Goal: Task Accomplishment & Management: Complete application form

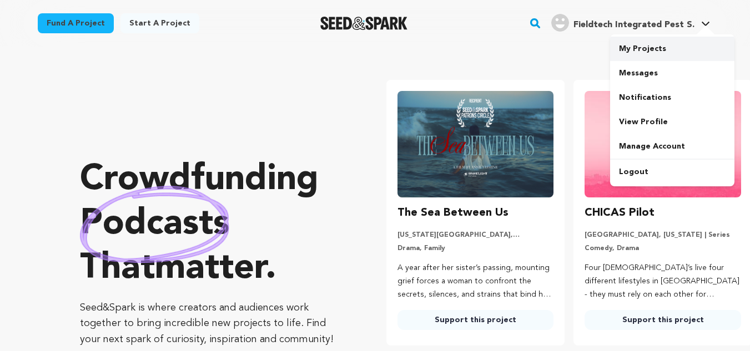
click at [652, 51] on link "My Projects" at bounding box center [672, 49] width 124 height 24
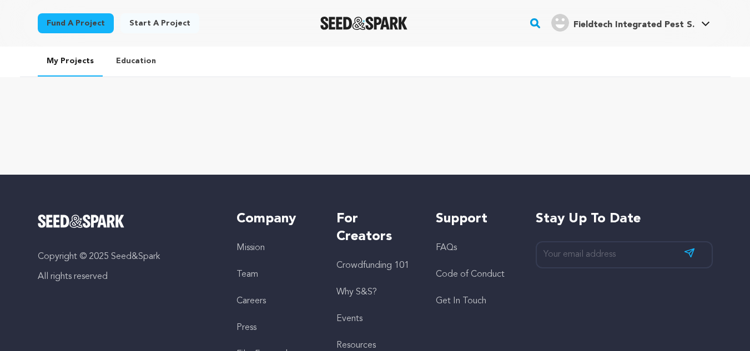
click at [153, 26] on link "Start a project" at bounding box center [159, 23] width 79 height 20
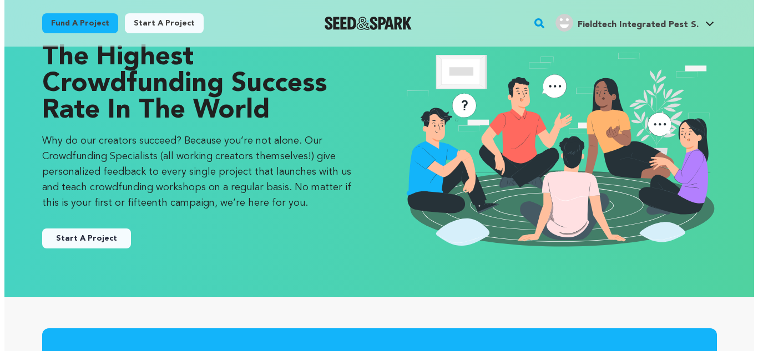
scroll to position [111, 0]
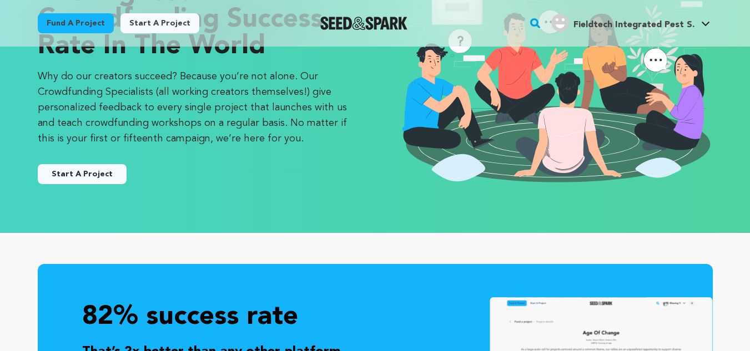
click at [85, 165] on button "Start A Project" at bounding box center [82, 174] width 89 height 20
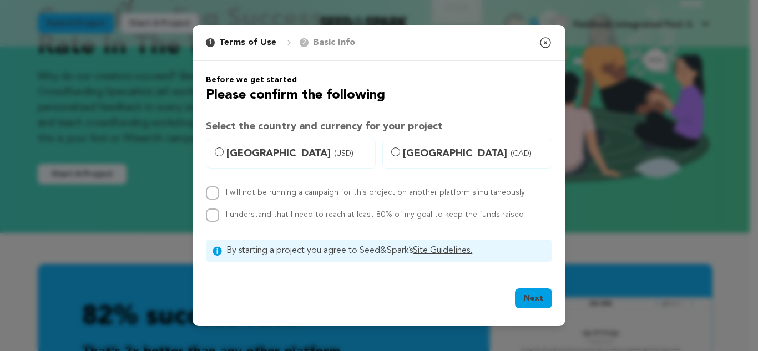
click at [264, 158] on span "United States (USD)" at bounding box center [297, 154] width 142 height 16
click at [224, 156] on input "United States (USD)" at bounding box center [219, 152] width 9 height 9
radio input "true"
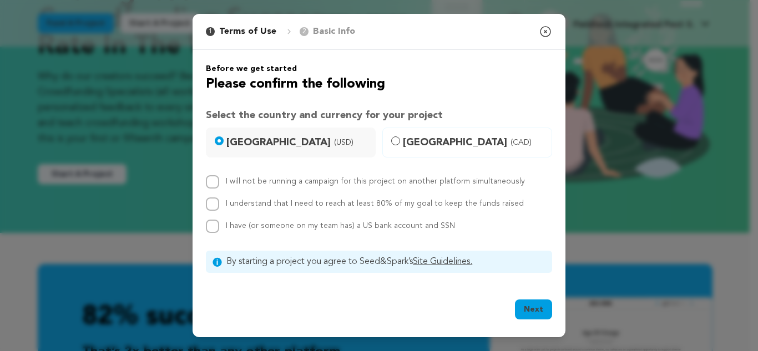
click at [220, 183] on div "I will not be running a campaign for this project on another platform simultane…" at bounding box center [379, 181] width 346 height 13
click at [211, 227] on input "I have (or someone on my team has) a US bank account and SSN" at bounding box center [212, 226] width 13 height 13
checkbox input "true"
click at [210, 206] on input "I understand that I need to reach at least 80% of my goal to keep the funds rai…" at bounding box center [212, 204] width 13 height 13
checkbox input "true"
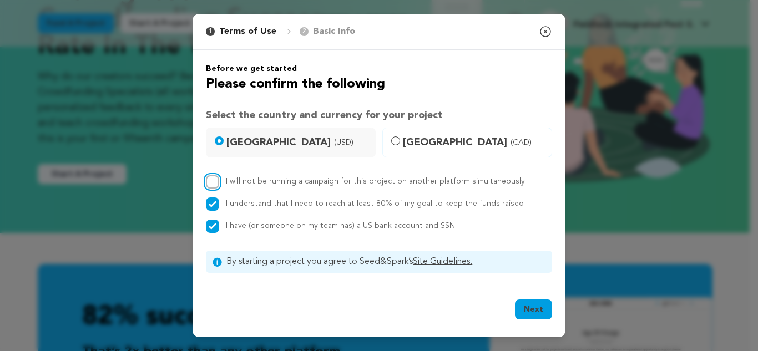
click at [211, 176] on input "I will not be running a campaign for this project on another platform simultane…" at bounding box center [212, 181] width 13 height 13
checkbox input "true"
click at [538, 308] on button "Next" at bounding box center [533, 310] width 37 height 20
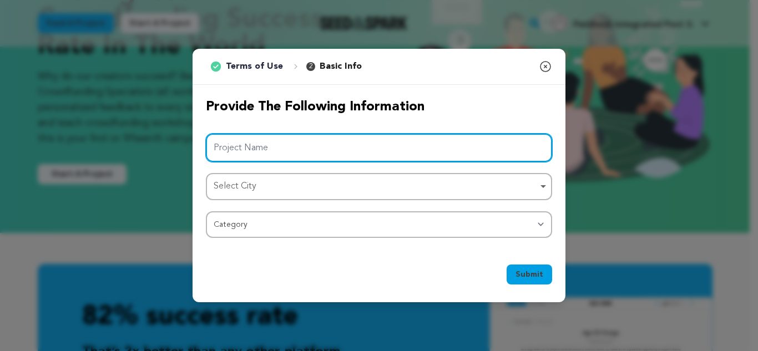
click at [315, 150] on input "Project Name" at bounding box center [379, 148] width 346 height 28
paste input "Fieldtech Integrated Pest Solutions"
click at [278, 179] on div "Select City Remove item" at bounding box center [376, 187] width 324 height 16
type input "Fieldtech Integrated Pest Solutions"
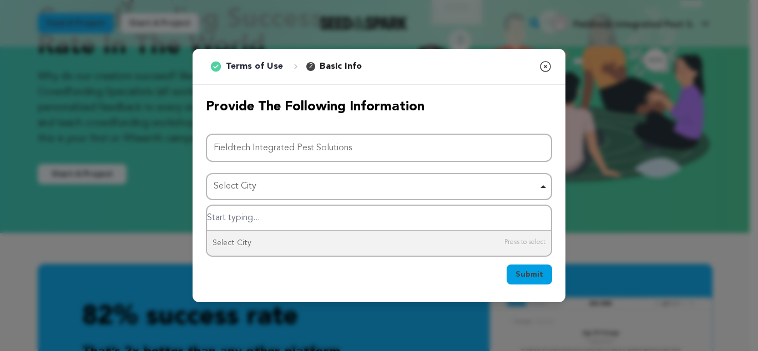
click at [291, 190] on div "Select City Remove item" at bounding box center [376, 187] width 324 height 16
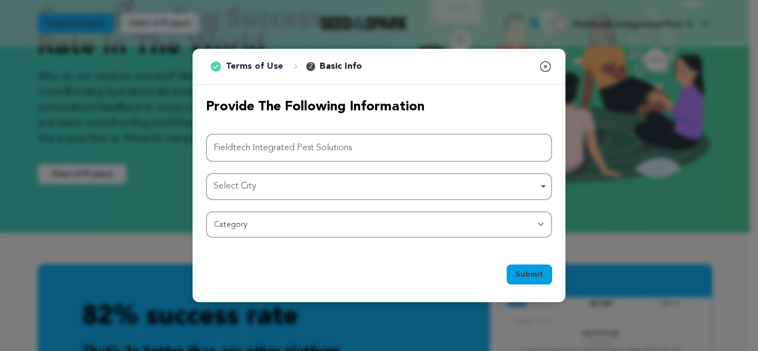
click at [291, 190] on div "Select City Remove item" at bounding box center [376, 187] width 324 height 16
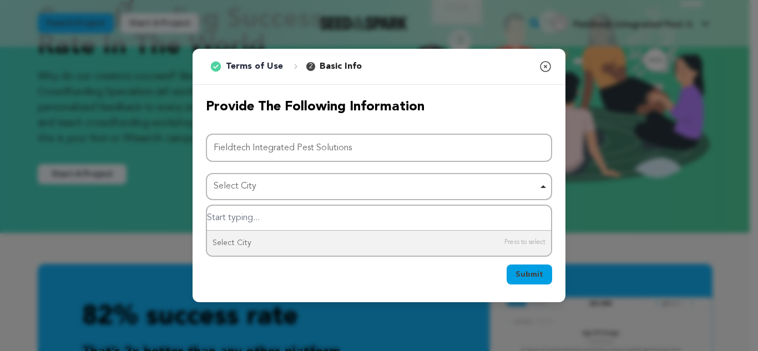
click at [264, 182] on div "Select City Remove item" at bounding box center [376, 187] width 324 height 16
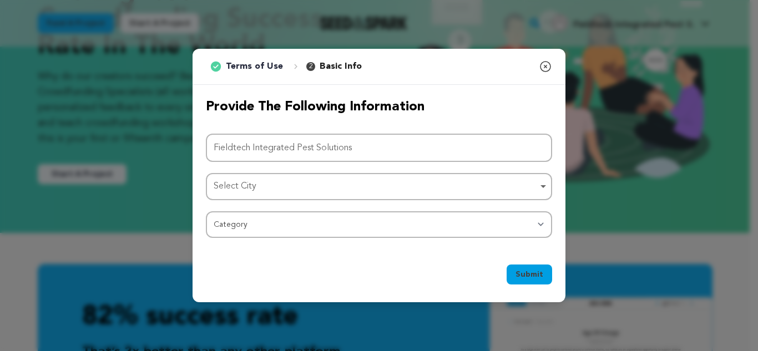
click at [264, 182] on div "Select City Remove item" at bounding box center [376, 187] width 324 height 16
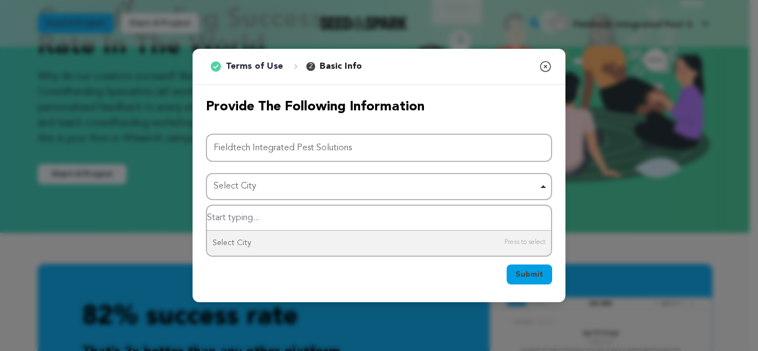
click at [226, 217] on input "Select City" at bounding box center [379, 218] width 344 height 25
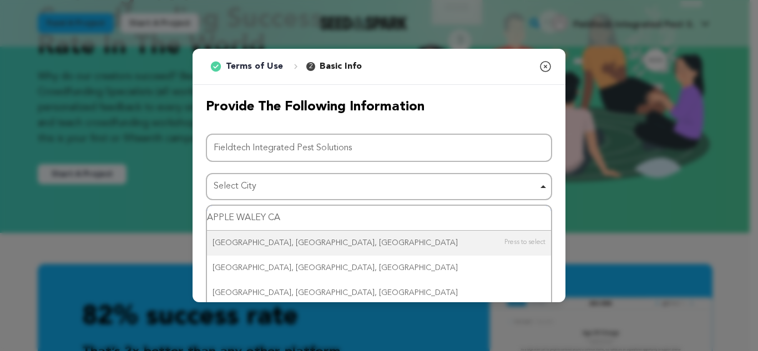
click at [266, 220] on input "APPLE WALEY CA" at bounding box center [379, 218] width 344 height 25
type input "APPLE WALEY,CA"
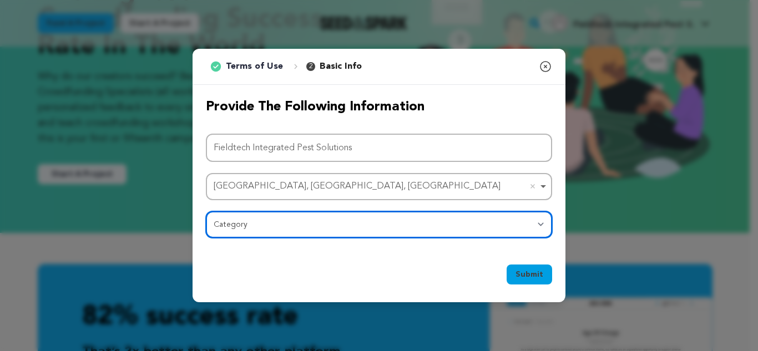
click at [285, 216] on select "Category Film Feature Film Short Series Film Festival Company Music Video VR Ex…" at bounding box center [379, 224] width 346 height 27
select select "10117"
click at [206, 211] on select "Category Film Feature Film Short Series Film Festival Company Music Video VR Ex…" at bounding box center [379, 224] width 346 height 27
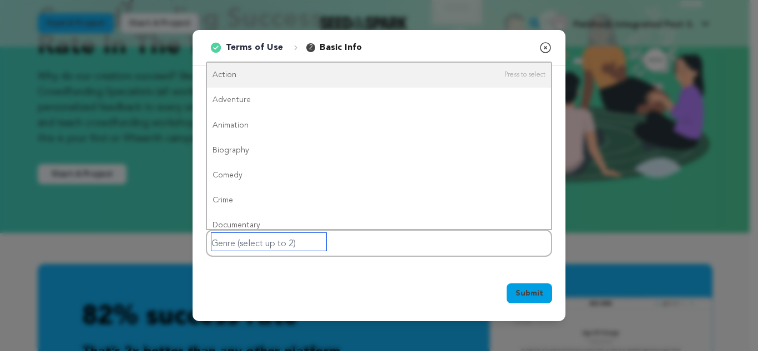
click at [318, 236] on input "Genre (select up to 2)" at bounding box center [268, 242] width 115 height 18
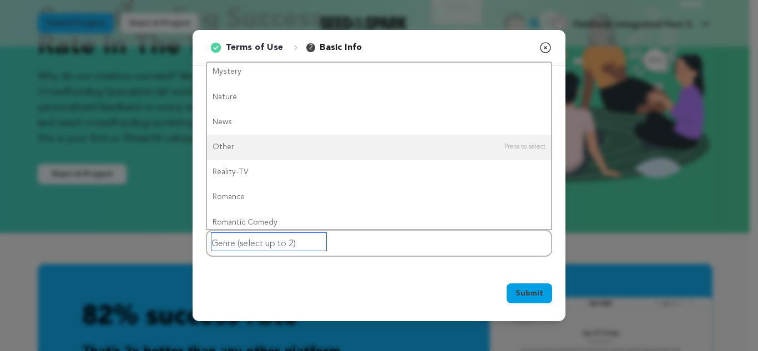
scroll to position [0, 0]
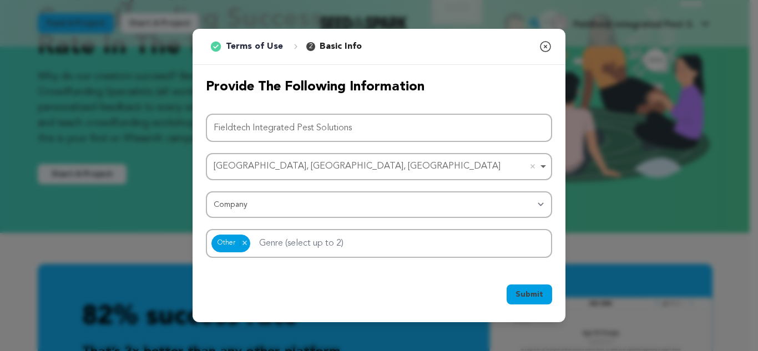
click at [534, 291] on span "Submit" at bounding box center [529, 294] width 28 height 11
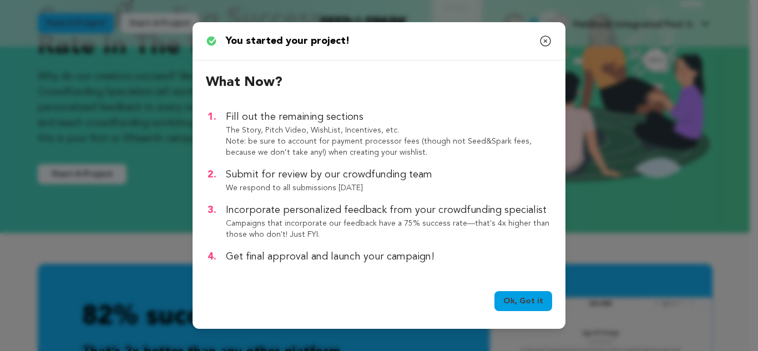
click at [529, 302] on link "Ok, Got it" at bounding box center [523, 301] width 58 height 20
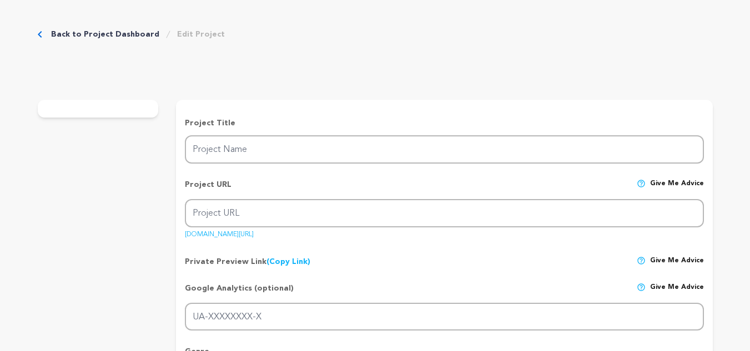
type input "Fieldtech Integrated Pest Solutions"
type input "fieldtech-integrated-pest-solutions"
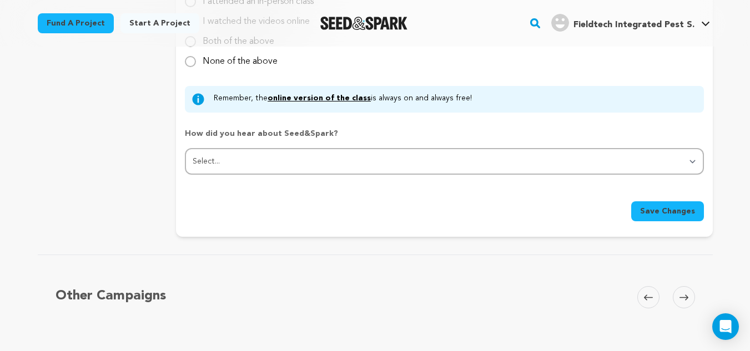
scroll to position [1165, 0]
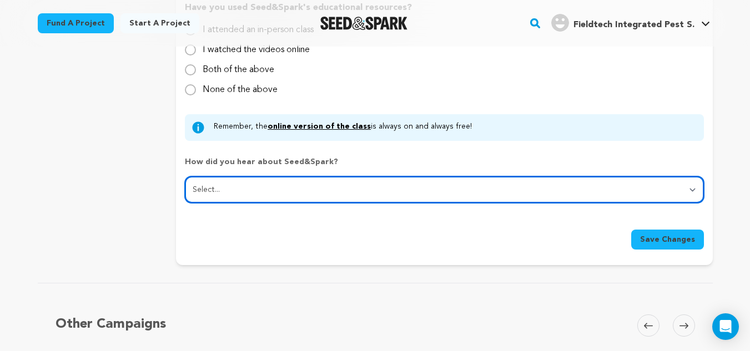
click at [274, 188] on select "Select... From a friend Social media Film festival or film organization Took an…" at bounding box center [444, 189] width 518 height 27
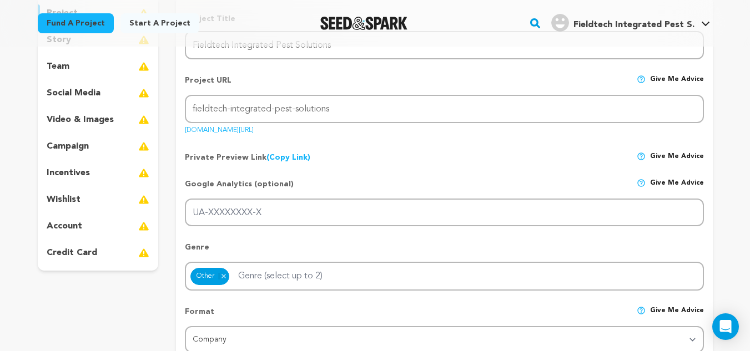
scroll to position [111, 0]
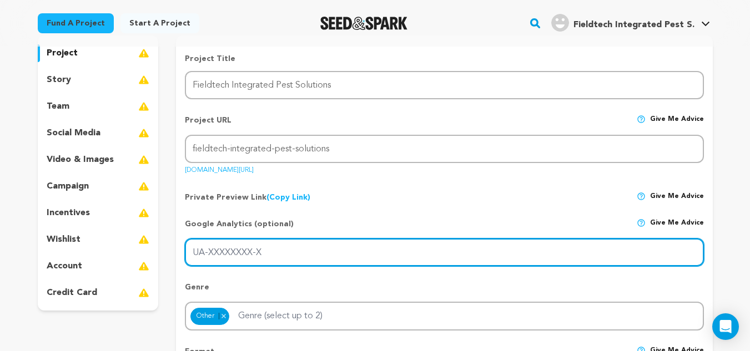
click at [251, 253] on input "UA-XXXXXXXX-X" at bounding box center [444, 253] width 518 height 28
paste input "https://maps.app.goo.gl/SzG8cqtKm2RgVLPJ7"
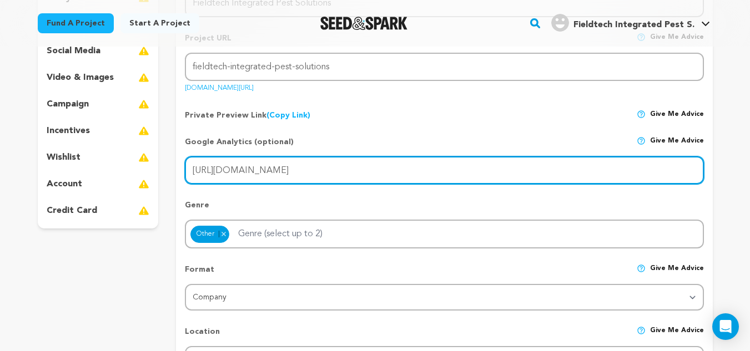
scroll to position [222, 0]
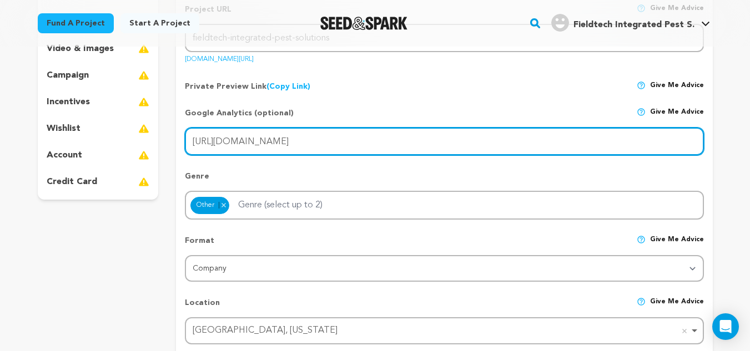
type input "https://maps.app.goo.gl/SzG8cqtKm2RgVLPJ7"
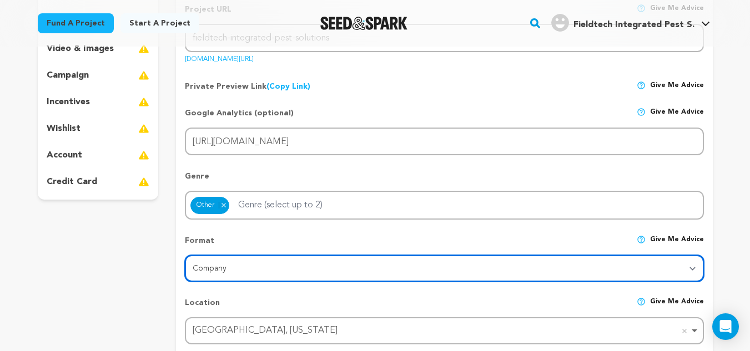
click at [232, 272] on select "Category Film Feature Film Short Series VR Experience Film Festival Company Mus…" at bounding box center [444, 268] width 518 height 27
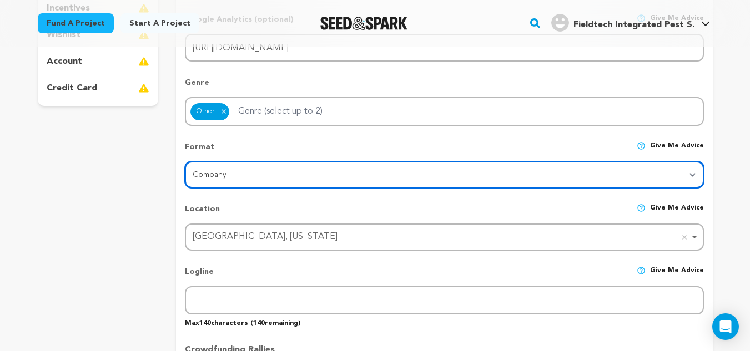
scroll to position [333, 0]
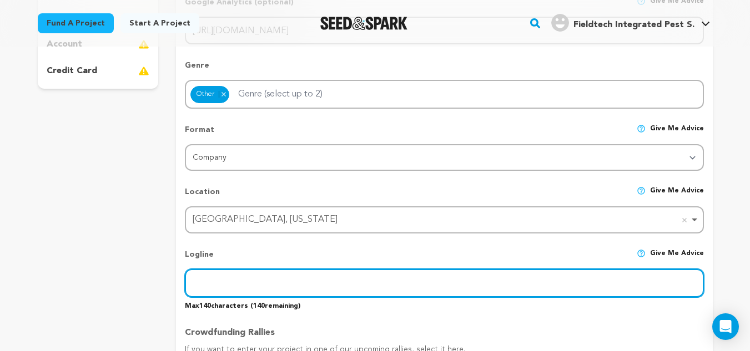
click at [229, 274] on input "text" at bounding box center [444, 283] width 518 height 28
click at [284, 286] on input "text" at bounding box center [444, 283] width 518 height 28
click at [284, 278] on input "text" at bounding box center [444, 283] width 518 height 28
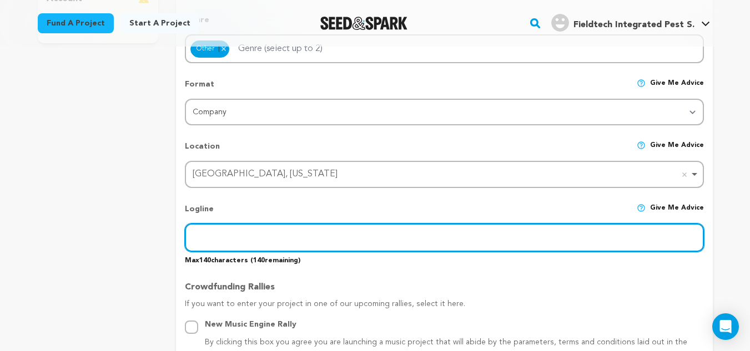
scroll to position [444, 0]
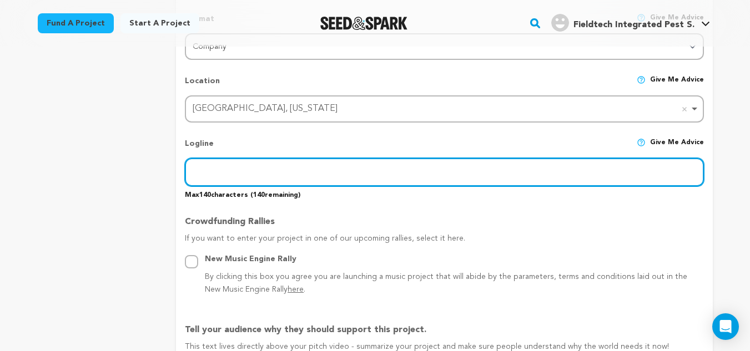
click at [246, 176] on input "text" at bounding box center [444, 172] width 518 height 28
paste input "Fieldtech Integrated Pest Solutions is your trusted partner for professional pe…"
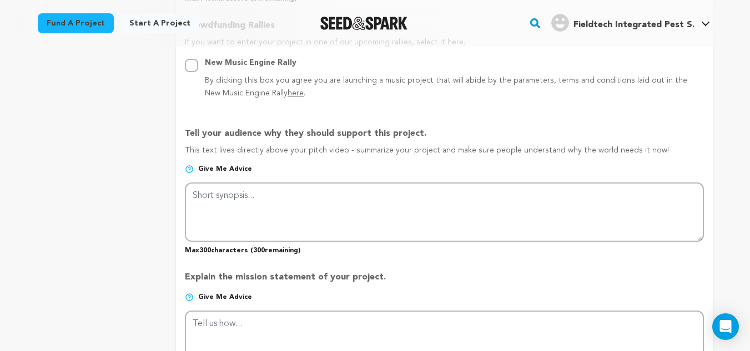
scroll to position [666, 0]
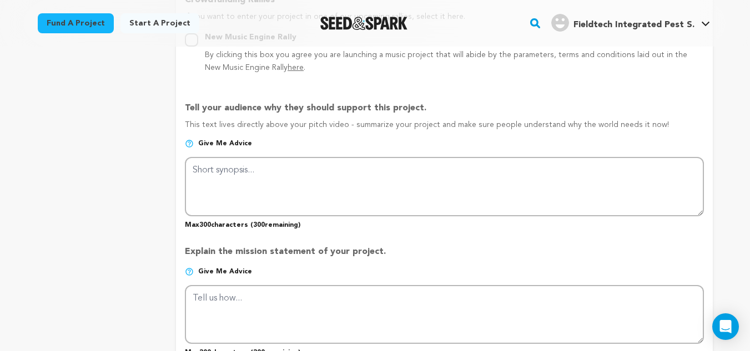
type input "Fieldtech Integrated Pest Solutions is your trusted partner for professional pe…"
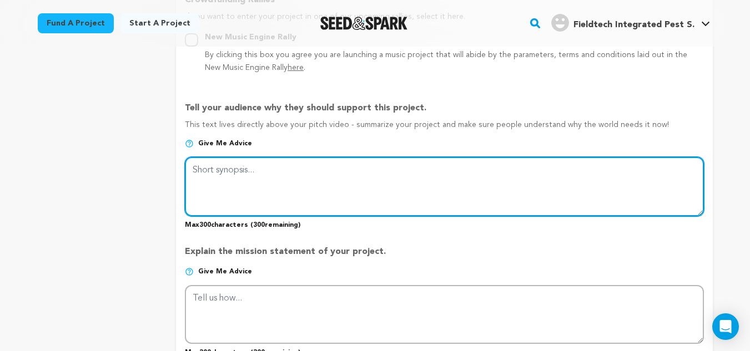
click at [245, 181] on textarea at bounding box center [444, 186] width 518 height 59
paste textarea "Fieldtech Integrated Pest Solutions is your trusted partner for professional pe…"
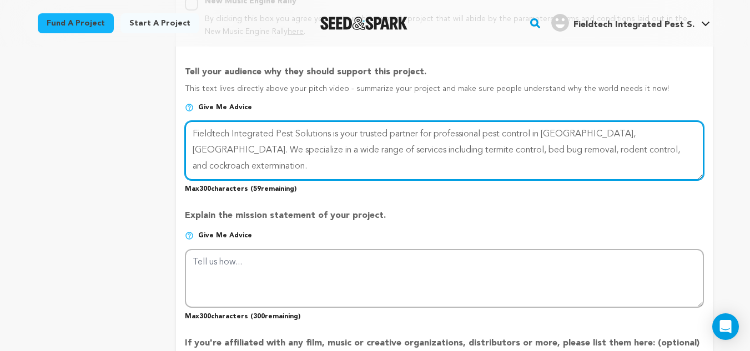
scroll to position [721, 0]
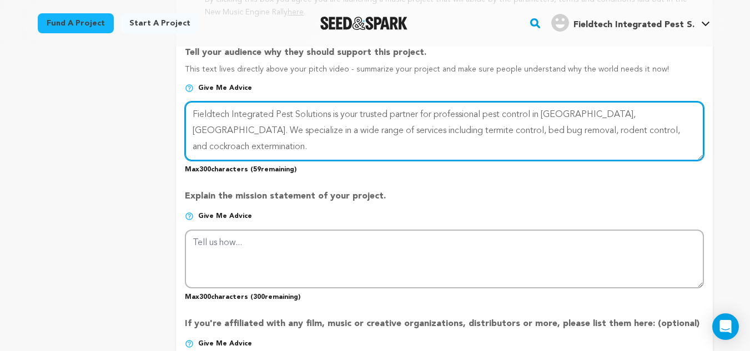
type textarea "Fieldtech Integrated Pest Solutions is your trusted partner for professional pe…"
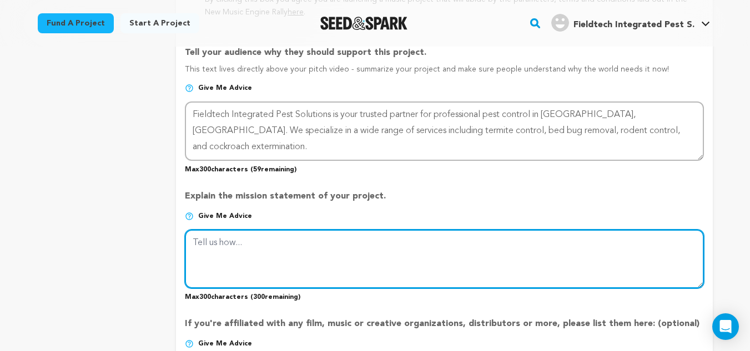
click at [226, 242] on textarea at bounding box center [444, 259] width 518 height 59
paste textarea "Whether you're dealing with a minor pest issue or a major infestation, our expe…"
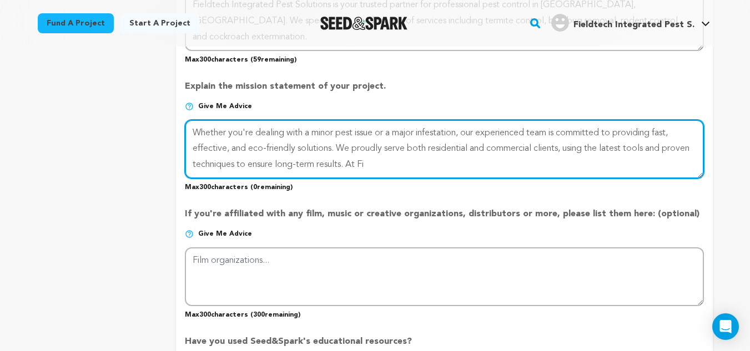
scroll to position [832, 0]
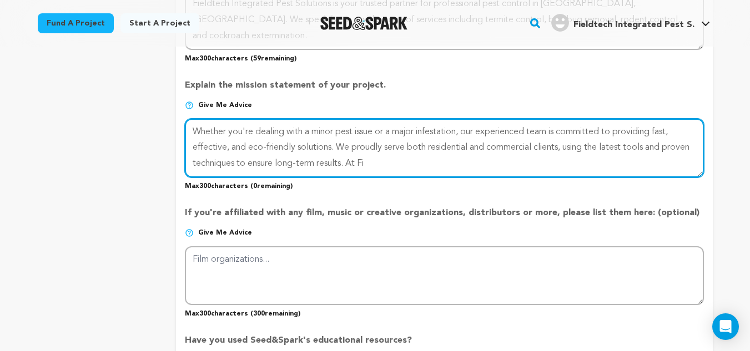
drag, startPoint x: 379, startPoint y: 165, endPoint x: 406, endPoint y: 166, distance: 26.1
click at [406, 166] on textarea at bounding box center [444, 148] width 518 height 59
type textarea "Whether you're dealing with a minor pest issue or a major infestation, our expe…"
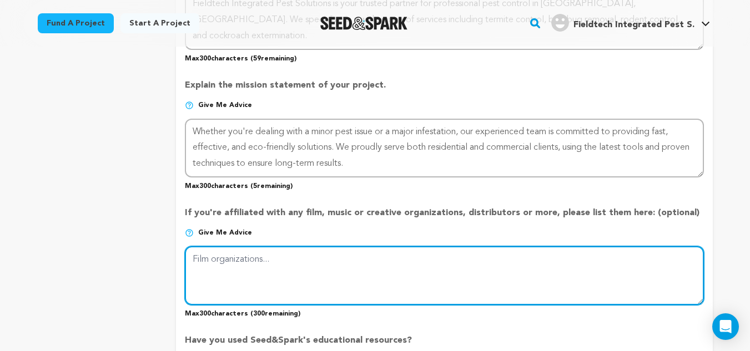
click at [254, 262] on textarea at bounding box center [444, 275] width 518 height 59
paste textarea "Our expert exterminators in Apple Valley are just a call away to protect your h…"
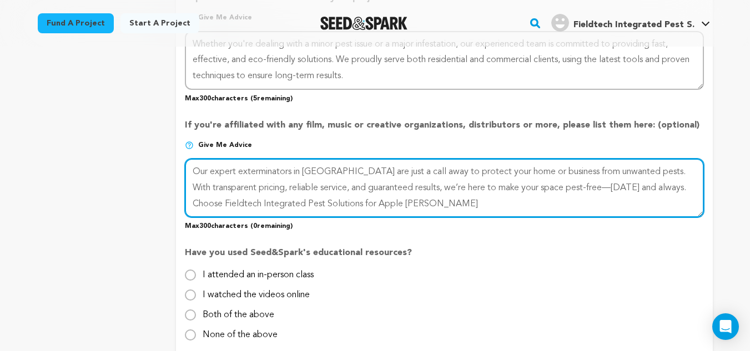
scroll to position [888, 0]
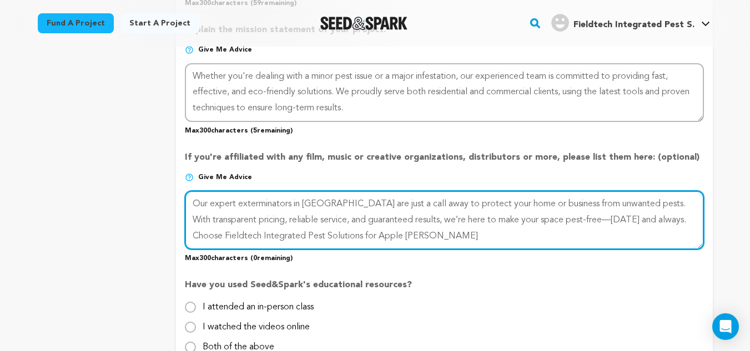
click at [406, 237] on textarea at bounding box center [444, 220] width 518 height 59
click at [431, 237] on textarea at bounding box center [444, 220] width 518 height 59
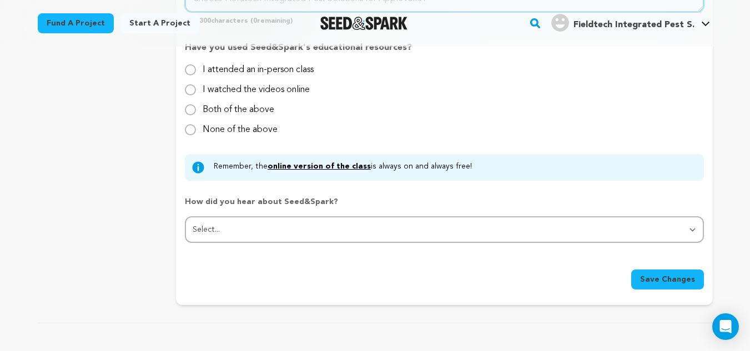
scroll to position [1165, 0]
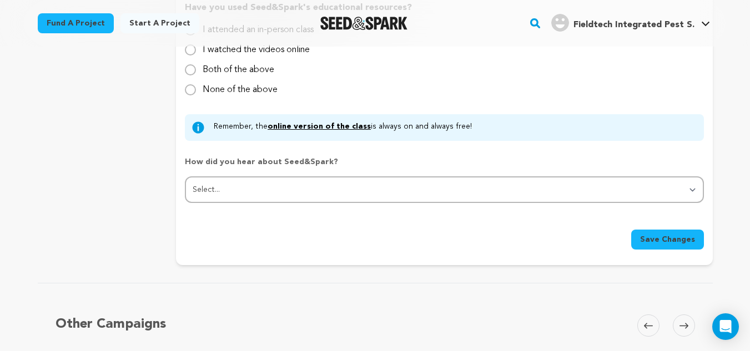
type textarea "Our expert exterminators in Apple Valley are just a call away to protect your h…"
click at [649, 235] on span "Save Changes" at bounding box center [667, 239] width 55 height 11
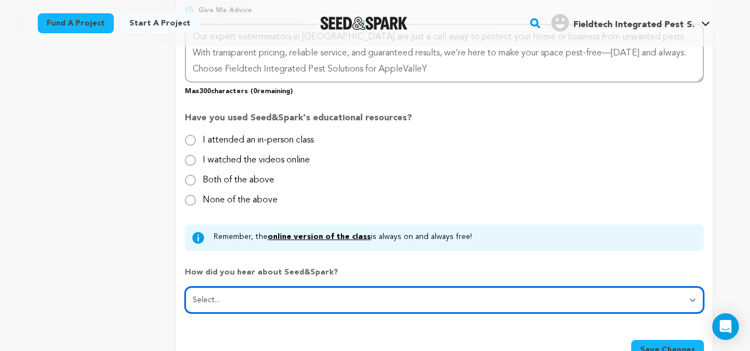
scroll to position [1054, 0]
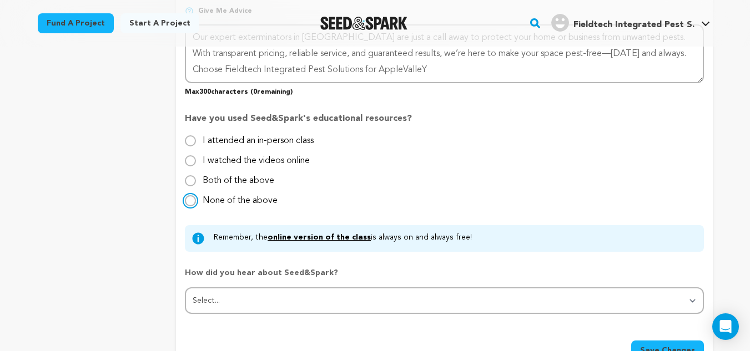
click at [185, 199] on input "None of the above" at bounding box center [190, 200] width 11 height 11
radio input "true"
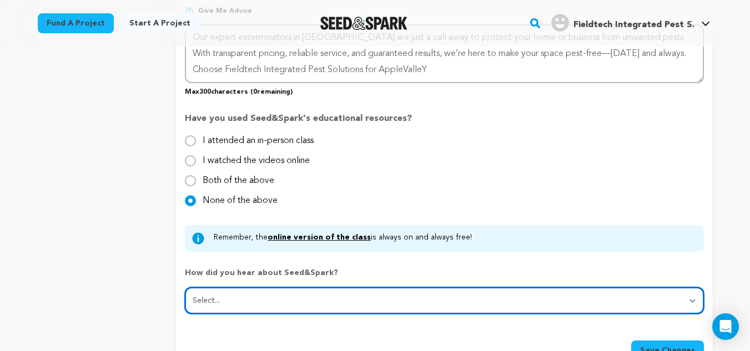
click at [406, 303] on select "Select... From a friend Social media Film festival or film organization Took an…" at bounding box center [444, 300] width 518 height 27
select select "0"
click at [185, 288] on select "Select... From a friend Social media Film festival or film organization Took an…" at bounding box center [444, 300] width 518 height 27
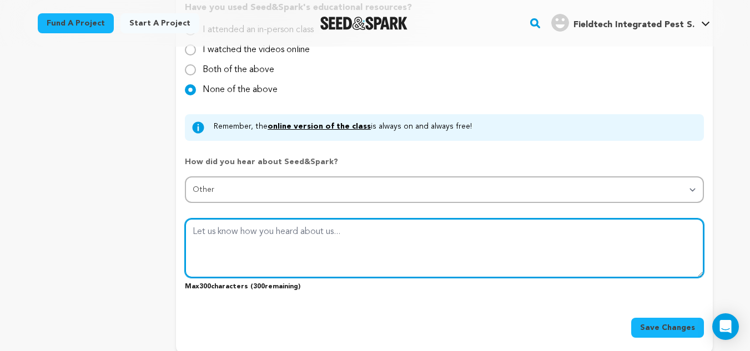
click at [314, 233] on textarea at bounding box center [444, 248] width 518 height 59
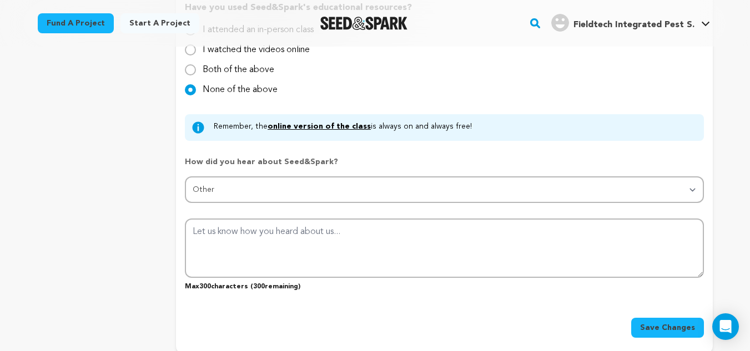
click at [664, 328] on span "Save Changes" at bounding box center [667, 327] width 55 height 11
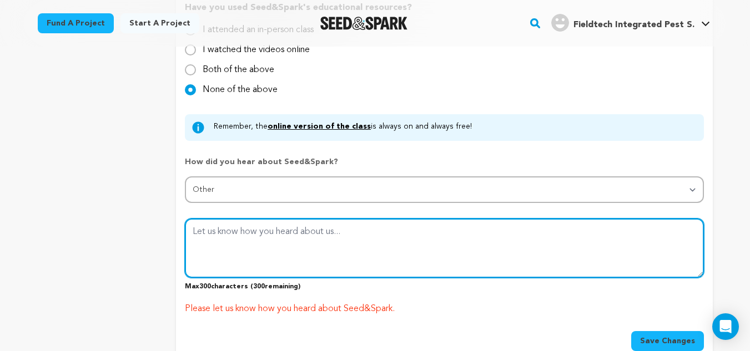
click at [301, 247] on textarea at bounding box center [444, 248] width 518 height 59
paste textarea "Fieldtech Integrated Pest Solutions is your trusted partner for professional pe…"
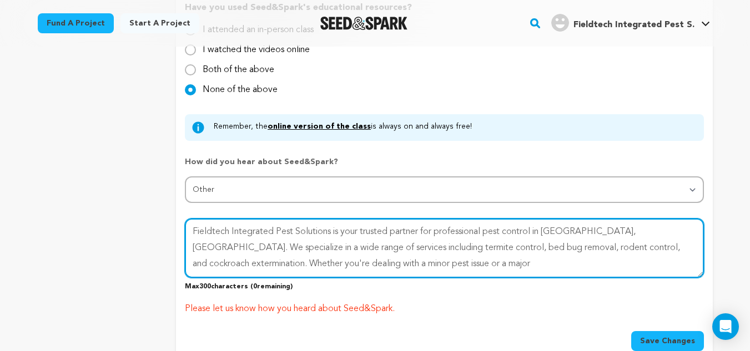
scroll to position [1221, 0]
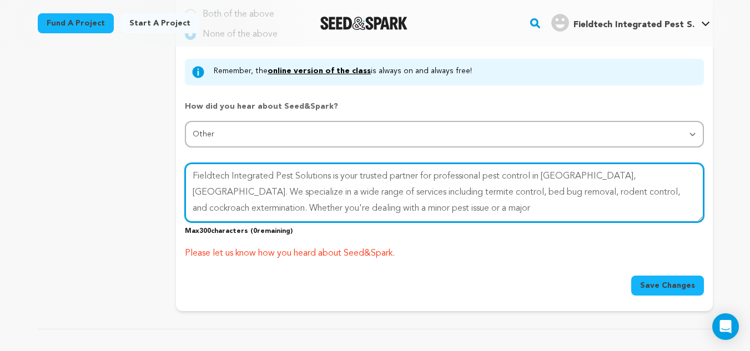
type textarea "Fieldtech Integrated Pest Solutions is your trusted partner for professional pe…"
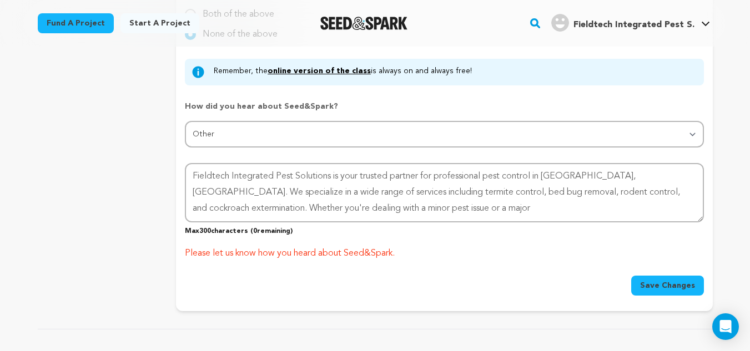
click at [653, 285] on span "Save Changes" at bounding box center [667, 285] width 55 height 11
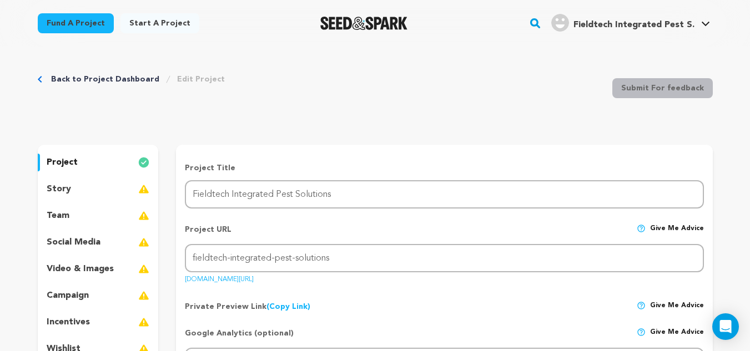
scroll to position [0, 0]
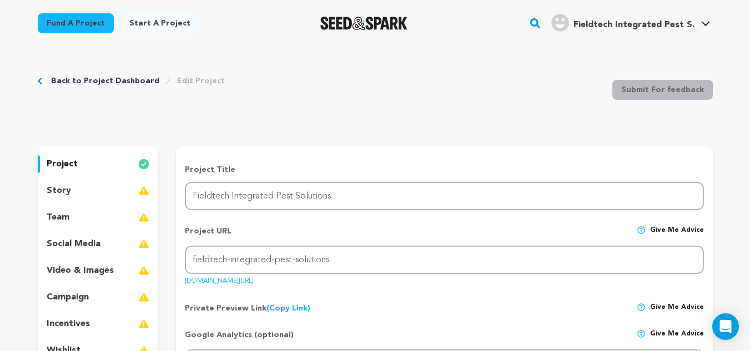
click at [125, 81] on link "Back to Project Dashboard" at bounding box center [105, 80] width 108 height 11
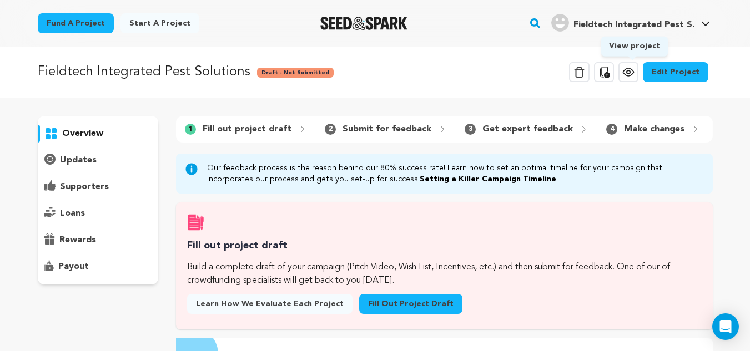
click at [632, 74] on icon at bounding box center [627, 71] width 13 height 13
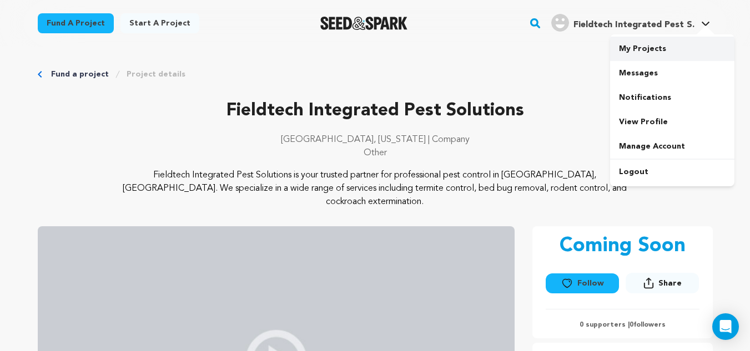
click at [651, 53] on link "My Projects" at bounding box center [672, 49] width 124 height 24
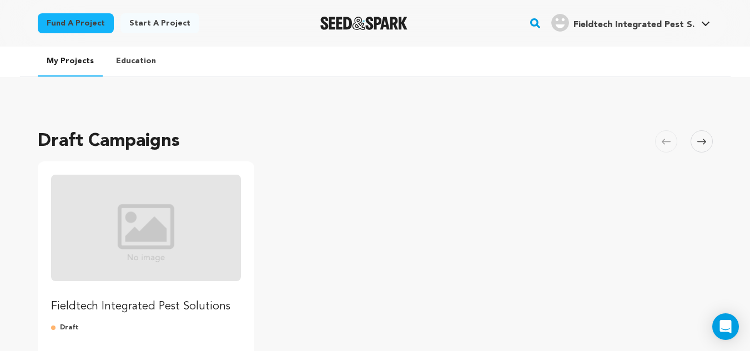
click at [148, 224] on img "Fund Fieldtech Integrated Pest Solutions" at bounding box center [146, 228] width 190 height 107
